Goal: Information Seeking & Learning: Learn about a topic

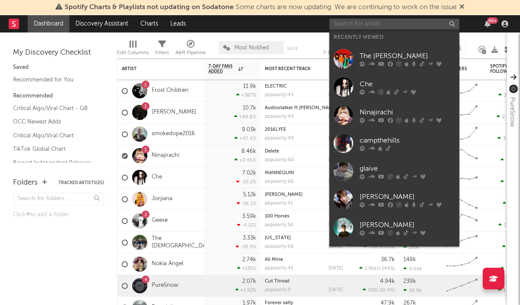
click at [353, 28] on input "text" at bounding box center [394, 24] width 130 height 11
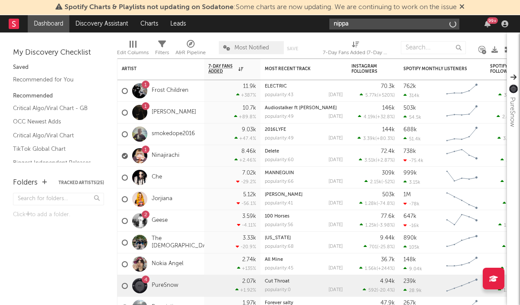
type input "nippa"
click at [368, 23] on input "nippa" at bounding box center [394, 24] width 130 height 11
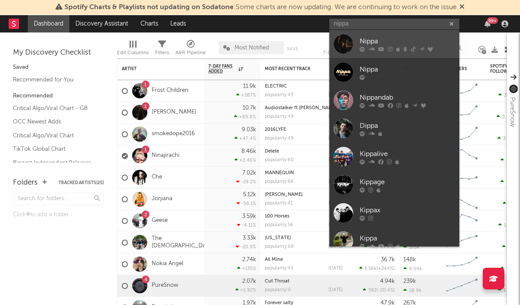
click at [368, 41] on div "Nippa" at bounding box center [407, 41] width 95 height 10
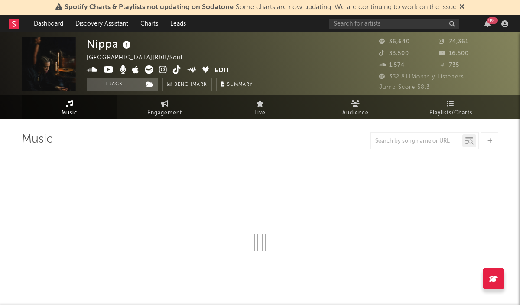
select select "6m"
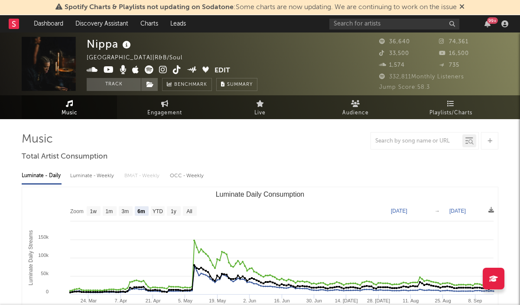
click at [69, 106] on icon at bounding box center [69, 103] width 7 height 7
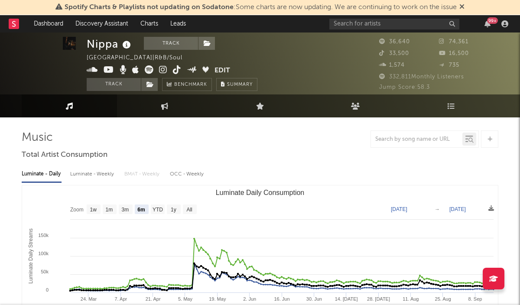
click at [384, 65] on icon at bounding box center [383, 65] width 9 height 6
click at [400, 65] on span "1,574" at bounding box center [392, 65] width 26 height 6
click at [360, 104] on link "Audience" at bounding box center [355, 105] width 95 height 23
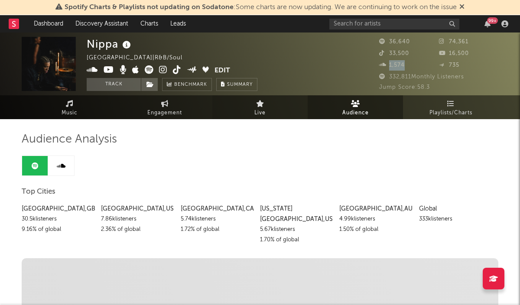
click at [254, 108] on span "Live" at bounding box center [259, 113] width 11 height 10
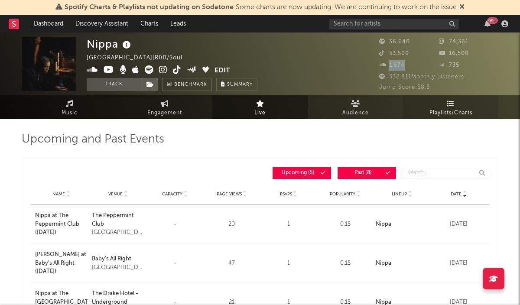
click at [434, 108] on span "Playlists/Charts" at bounding box center [450, 113] width 43 height 10
